Goal: Task Accomplishment & Management: Manage account settings

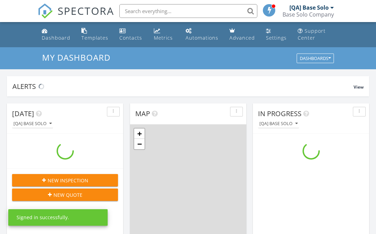
scroll to position [628, 376]
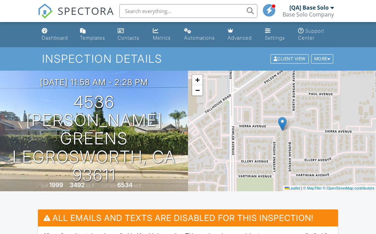
scroll to position [218, 0]
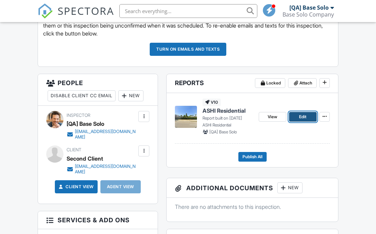
click at [302, 117] on span "Edit" at bounding box center [302, 116] width 7 height 7
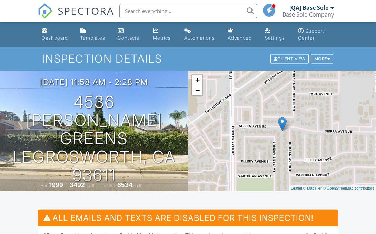
scroll to position [402, 0]
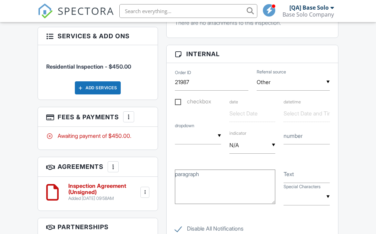
click at [129, 117] on div at bounding box center [128, 116] width 7 height 7
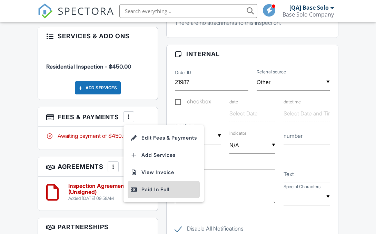
click at [165, 190] on div "Paid In Full" at bounding box center [163, 189] width 67 height 8
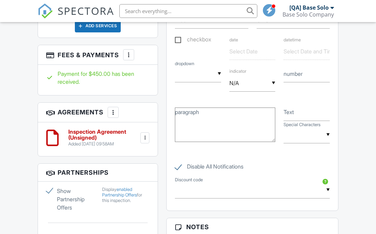
scroll to position [465, 0]
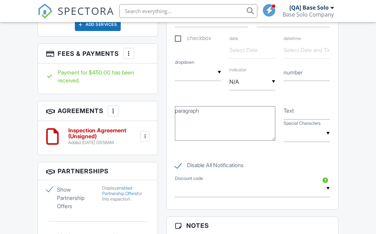
click at [109, 131] on h6 "Inspection Agreement (Unsigned)" at bounding box center [103, 134] width 71 height 12
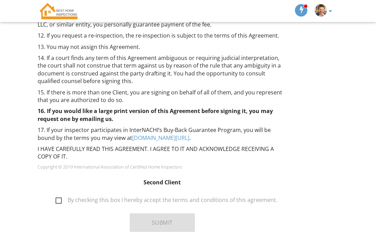
scroll to position [737, 0]
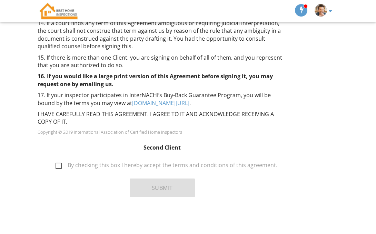
click at [99, 163] on label "By checking this box I hereby accept the terms and conditions of this agreement." at bounding box center [167, 166] width 222 height 9
click at [56, 163] on input "By checking this box I hereby accept the terms and conditions of this agreement." at bounding box center [53, 162] width 4 height 4
checkbox input "true"
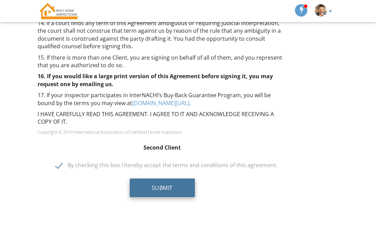
click at [188, 193] on button "Submit" at bounding box center [162, 188] width 65 height 19
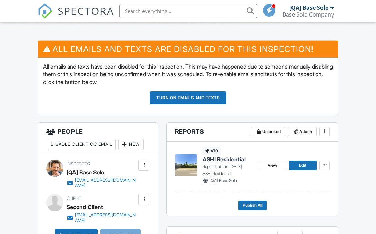
scroll to position [178, 0]
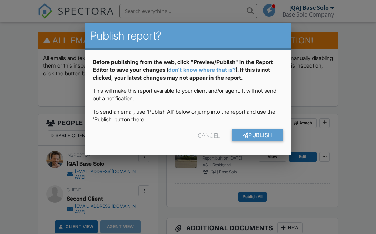
click at [351, 114] on div at bounding box center [188, 112] width 376 height 293
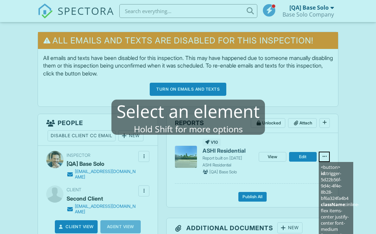
click at [329, 161] on mablhighlight "<button> id: trigger-5d22b56f-9d4c-4f4e-8b28-bf6a324fa4b4 className: inline-fle…" at bounding box center [324, 157] width 11 height 10
click at [328, 158] on mablhighlight "<button> id: trigger-5d22b56f-9d4c-4f4e-8b28-bf6a324fa4b4 className: inline-fle…" at bounding box center [324, 157] width 11 height 10
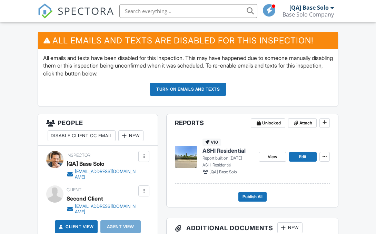
scroll to position [0, 0]
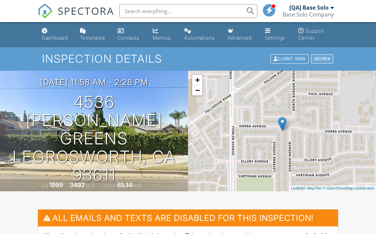
click at [320, 58] on div "More" at bounding box center [322, 58] width 22 height 9
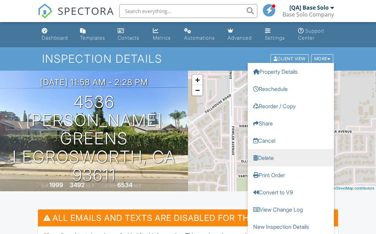
click at [278, 159] on link "Delete" at bounding box center [291, 157] width 86 height 17
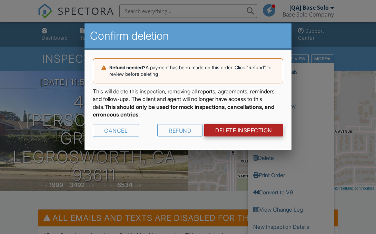
click at [226, 132] on link "DELETE Inspection" at bounding box center [243, 130] width 79 height 12
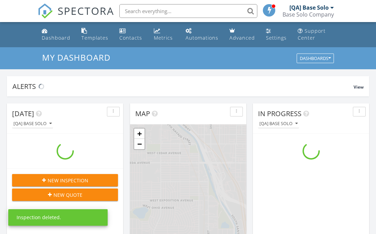
scroll to position [628, 376]
